Goal: Transaction & Acquisition: Purchase product/service

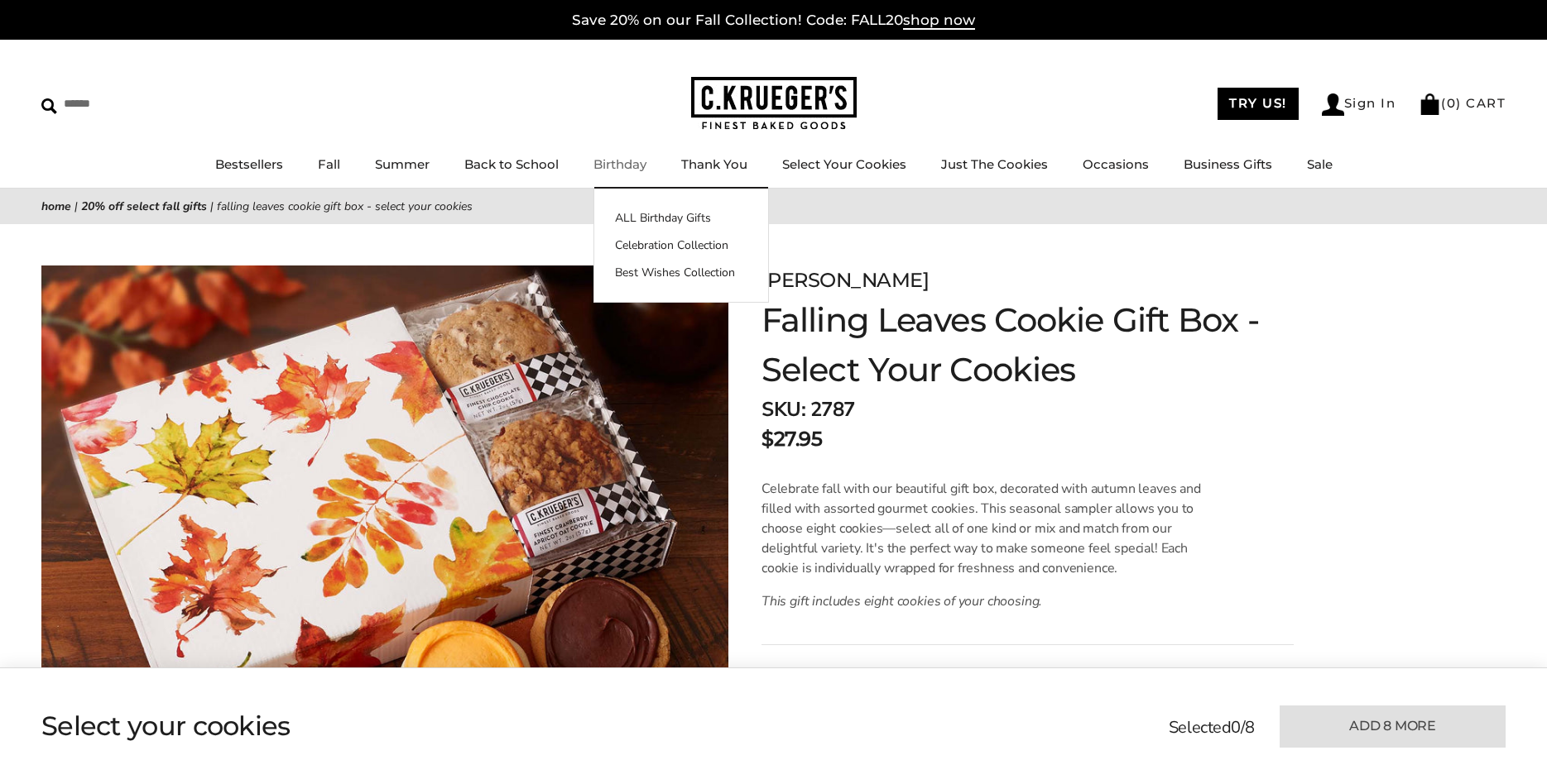
click at [611, 163] on link "Birthday" at bounding box center [620, 165] width 53 height 16
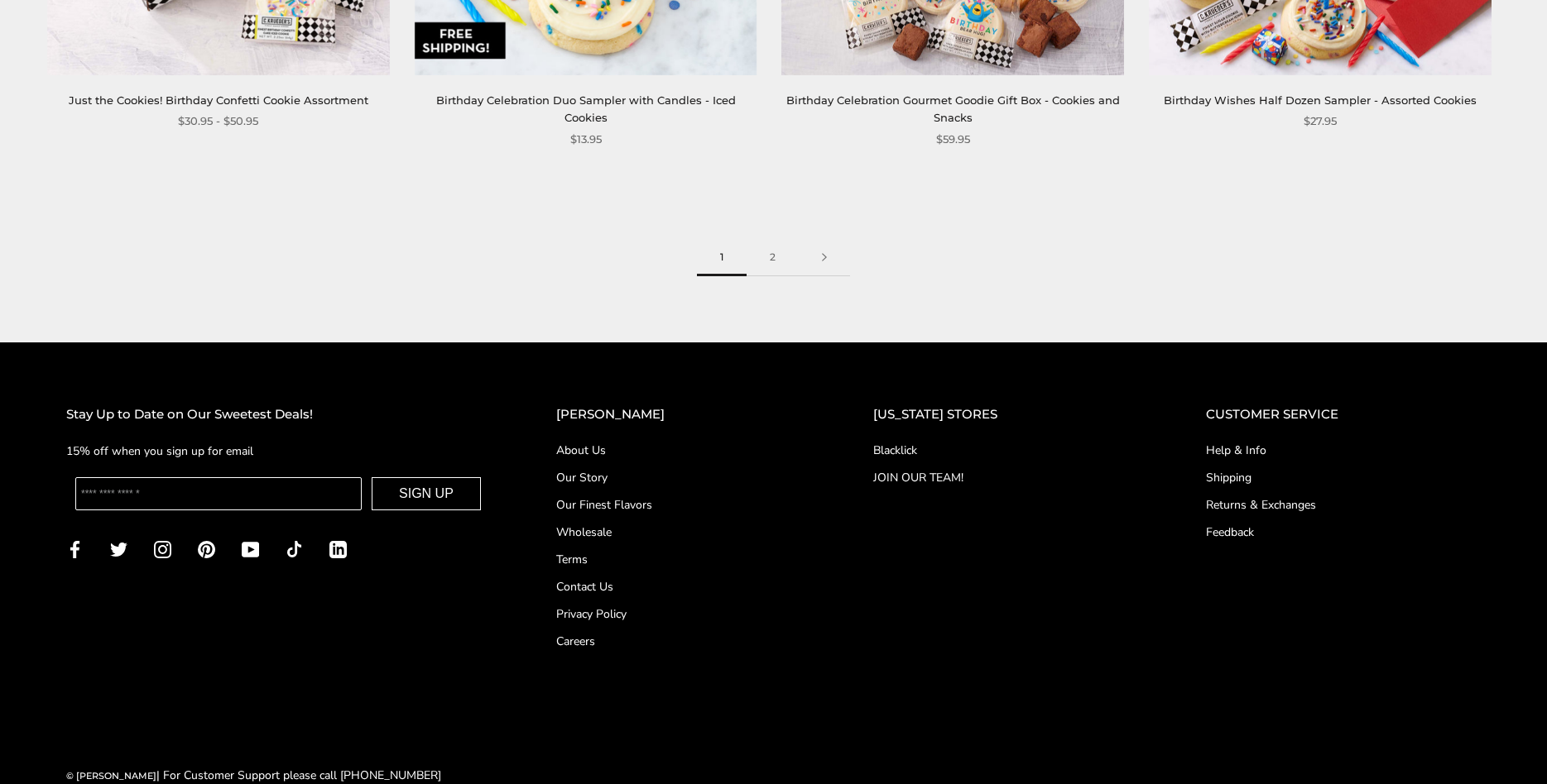
scroll to position [2771, 0]
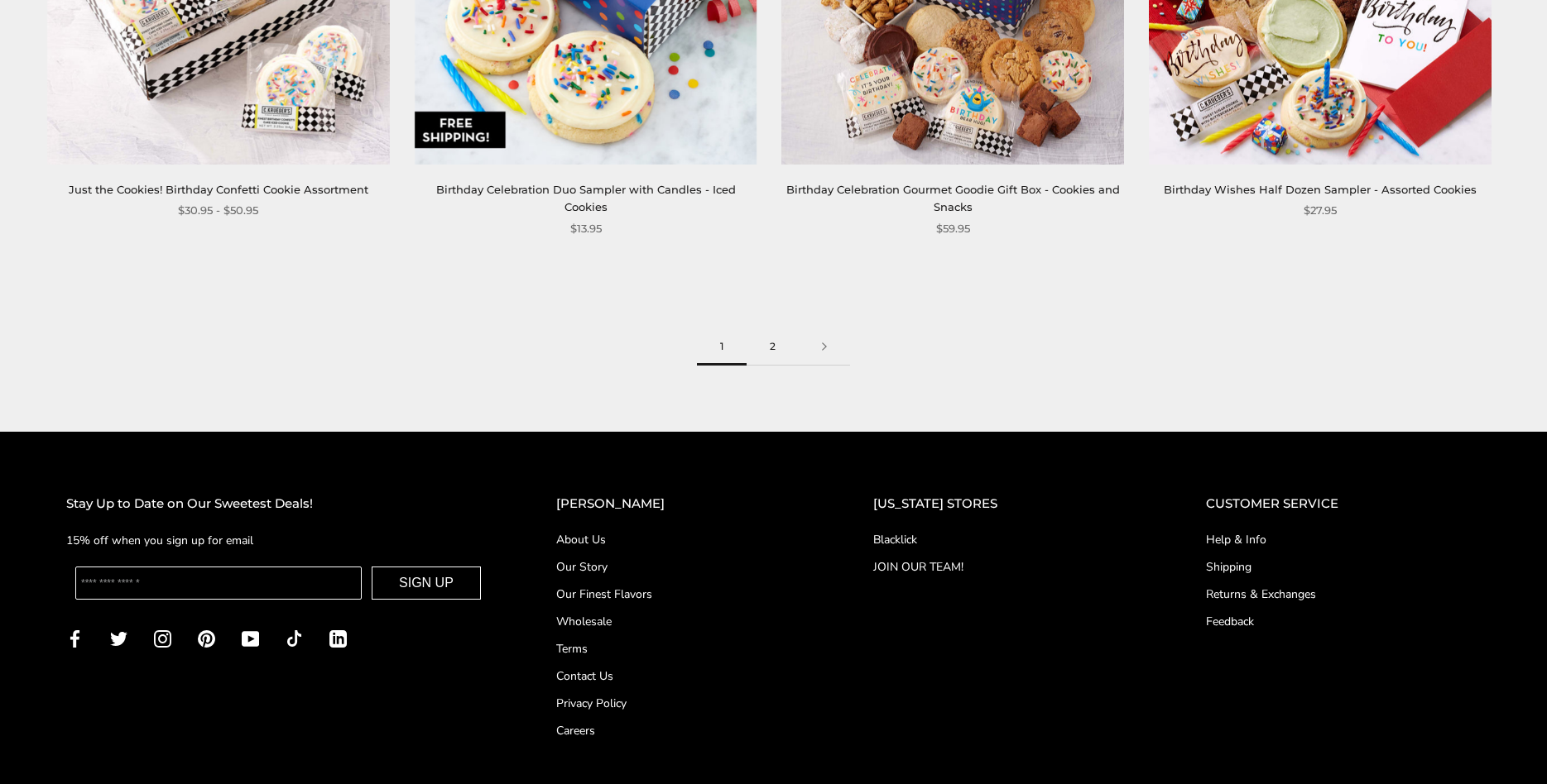
click at [777, 328] on link "2" at bounding box center [773, 347] width 52 height 37
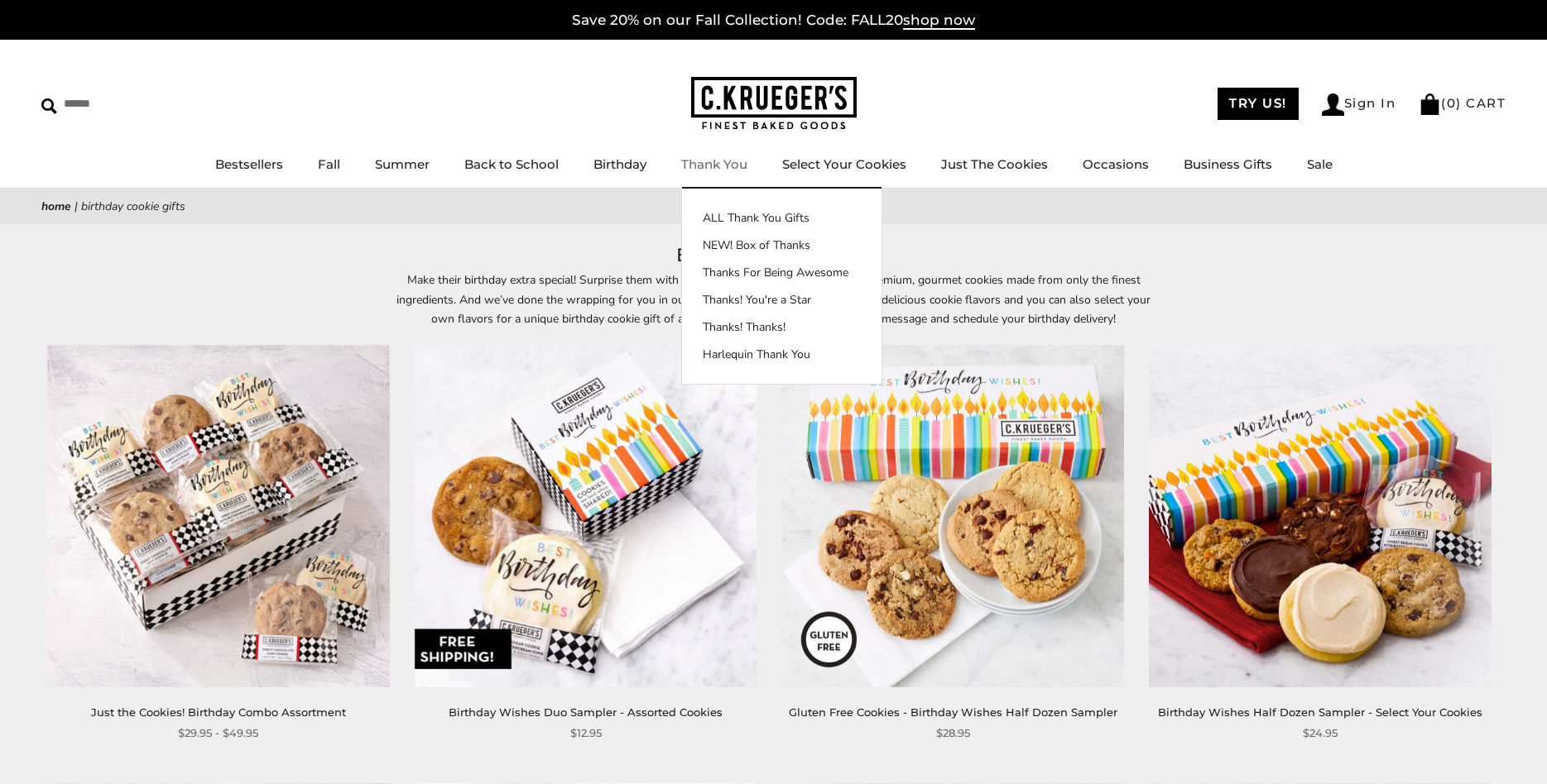
click at [704, 166] on link "Thank You" at bounding box center [715, 165] width 67 height 16
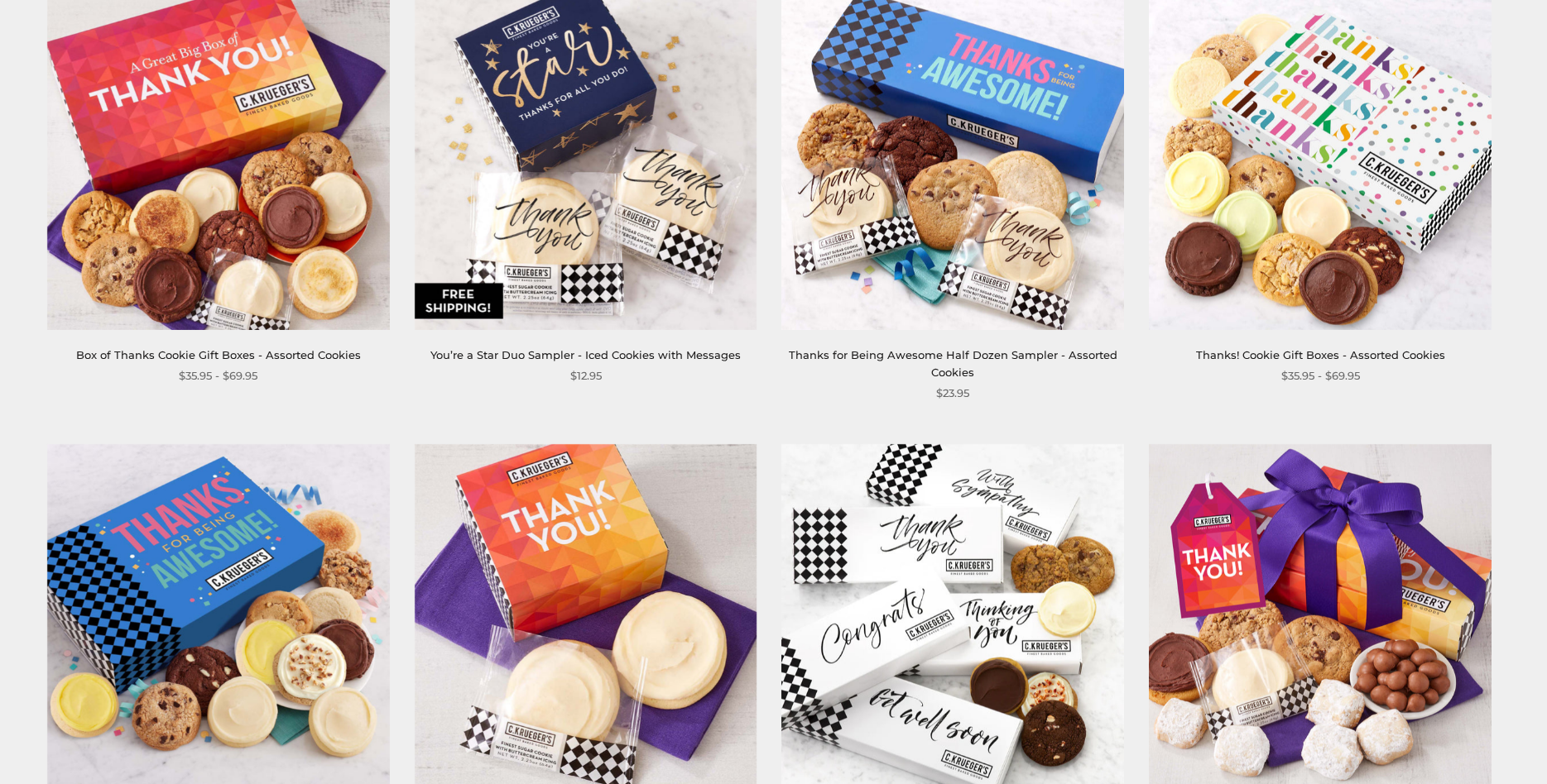
scroll to position [714, 0]
